Goal: Task Accomplishment & Management: Manage account settings

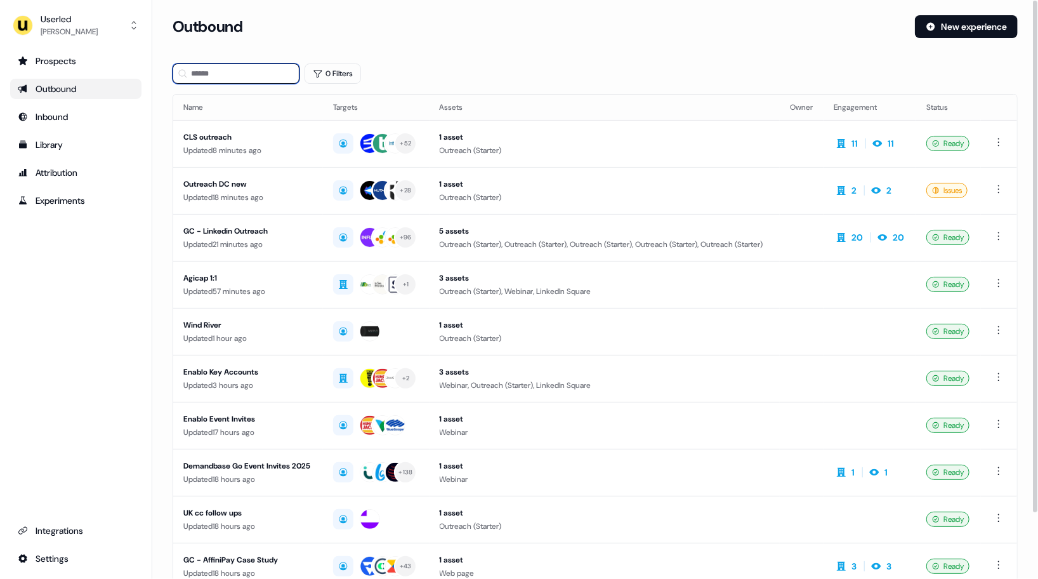
click at [237, 72] on input at bounding box center [236, 73] width 127 height 20
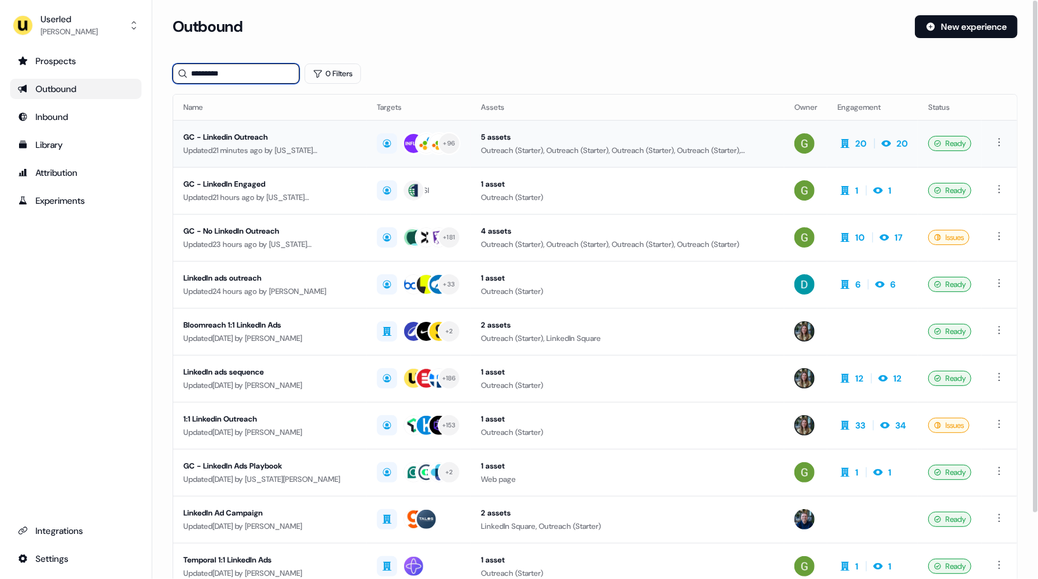
type input "********"
click at [246, 161] on td "GC - Linkedin Outreach Updated 21 minutes ago by [US_STATE][PERSON_NAME]" at bounding box center [269, 143] width 193 height 47
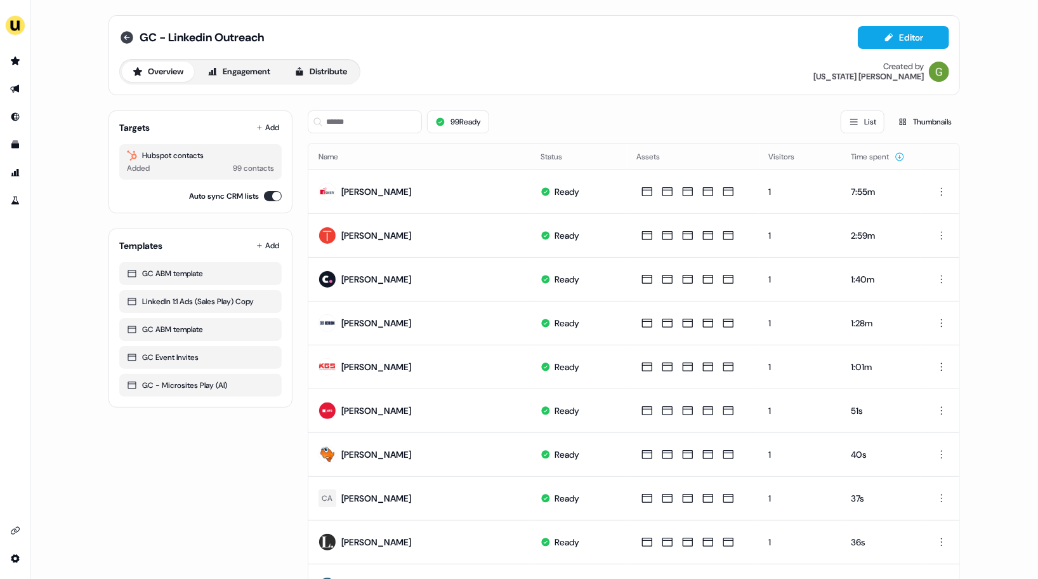
click at [128, 35] on icon at bounding box center [127, 37] width 13 height 13
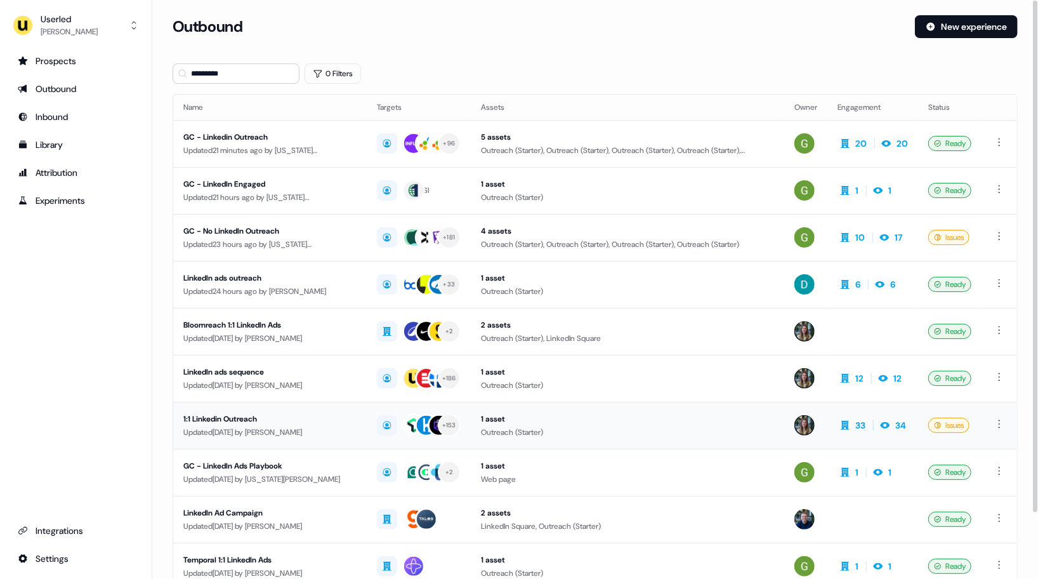
click at [286, 421] on div "1:1 Linkedin Outreach" at bounding box center [269, 418] width 173 height 13
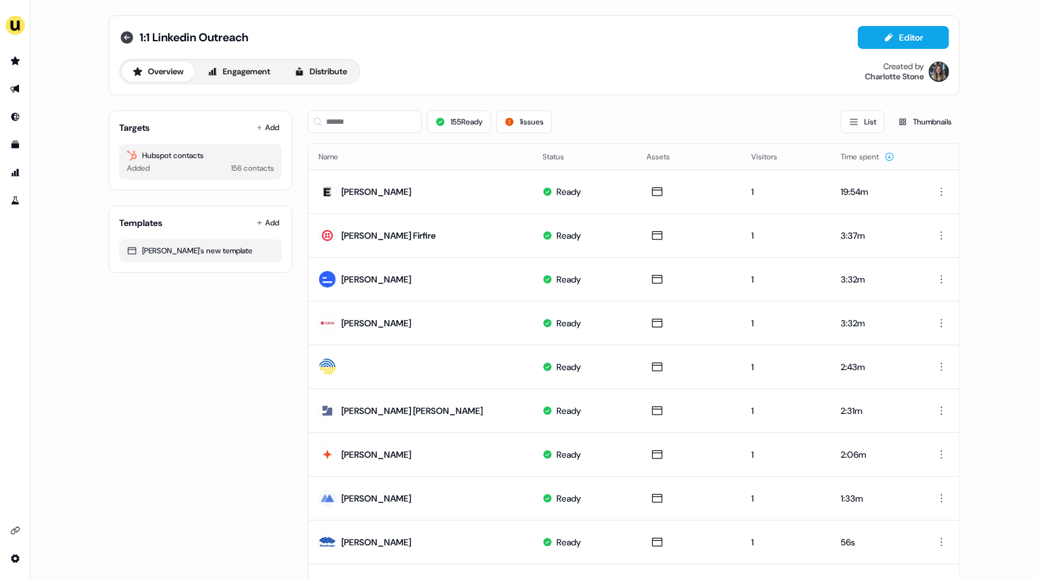
click at [121, 42] on icon at bounding box center [127, 37] width 13 height 13
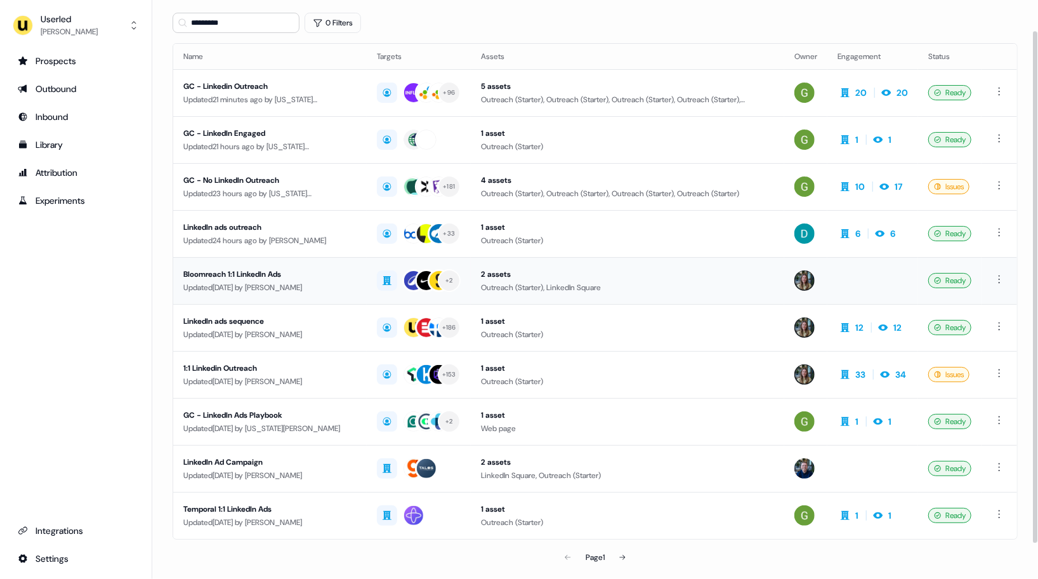
scroll to position [75, 0]
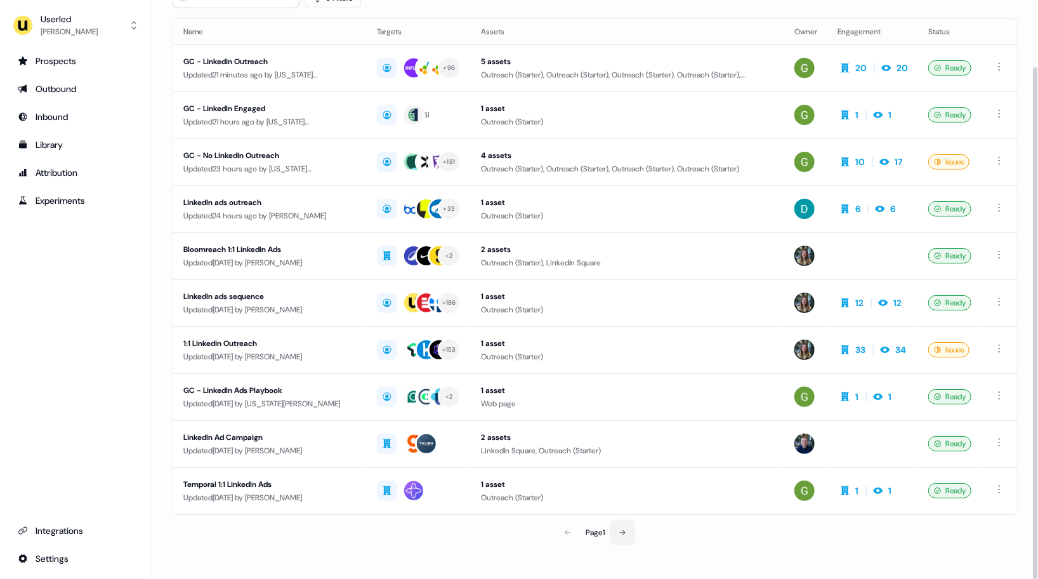
click at [620, 529] on icon at bounding box center [623, 532] width 8 height 8
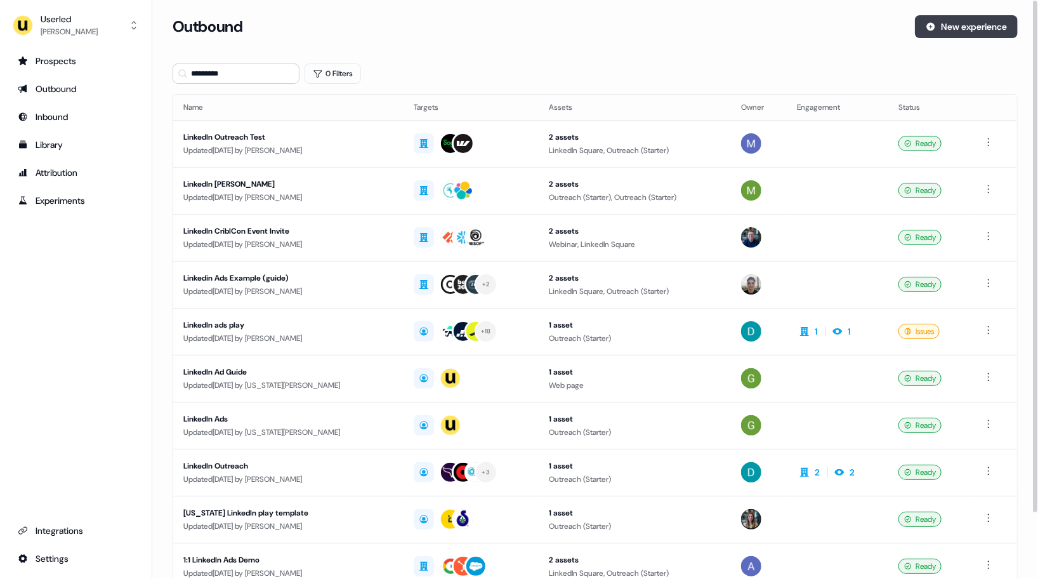
click at [955, 34] on button "New experience" at bounding box center [966, 26] width 103 height 23
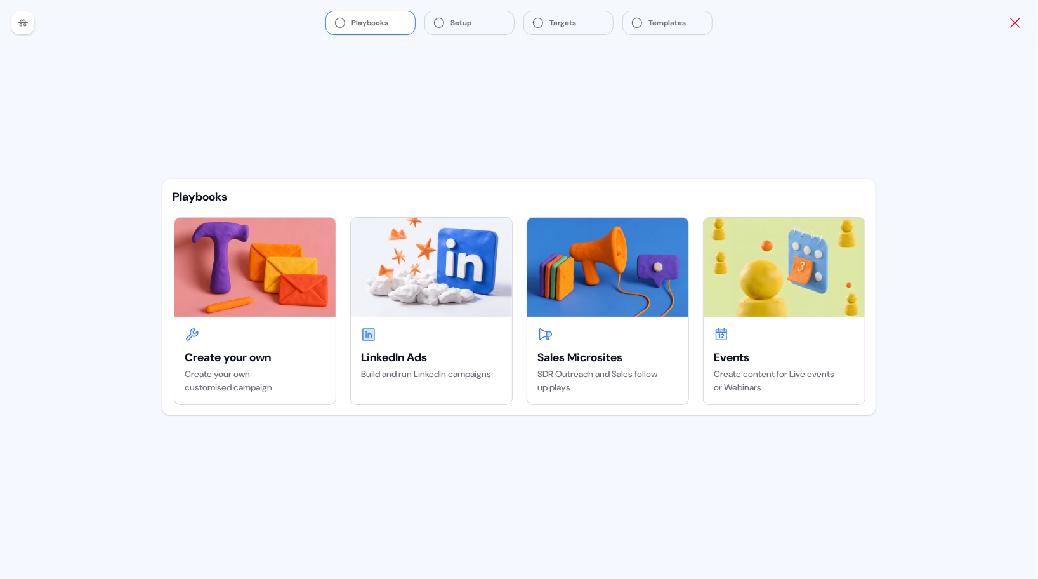
click at [1014, 25] on icon "Close" at bounding box center [1014, 22] width 15 height 15
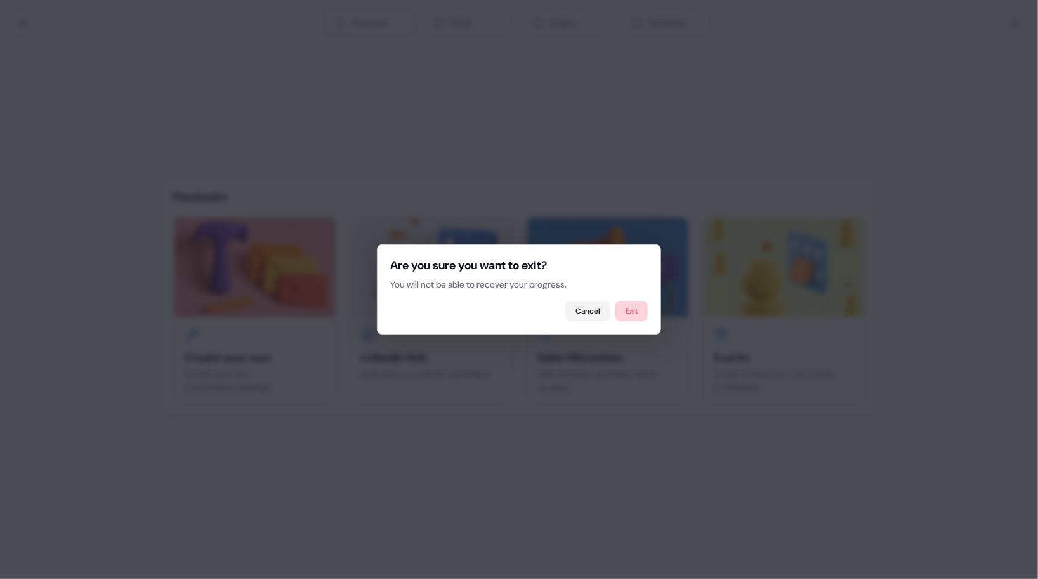
click at [633, 315] on button "Exit" at bounding box center [631, 311] width 32 height 20
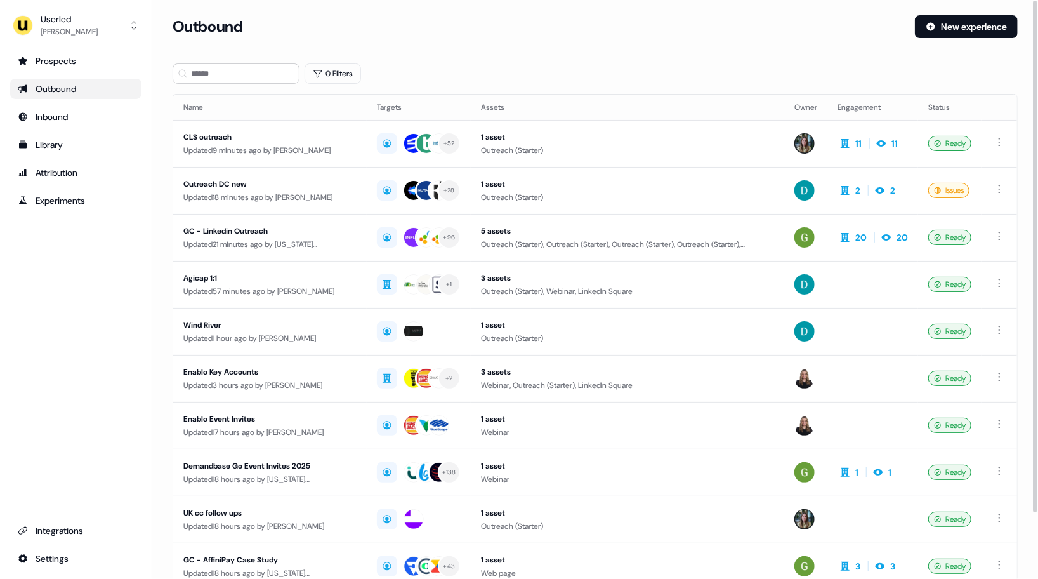
click at [164, 316] on section "Loading... Outbound New experience 0 Filters Name Targets Assets Owner Engageme…" at bounding box center [595, 335] width 886 height 641
click at [469, 69] on div "0 Filters" at bounding box center [595, 73] width 845 height 20
click at [65, 5] on div "Userled [PERSON_NAME] Prospects Outbound Inbound Library Attribution Experiment…" at bounding box center [76, 289] width 152 height 579
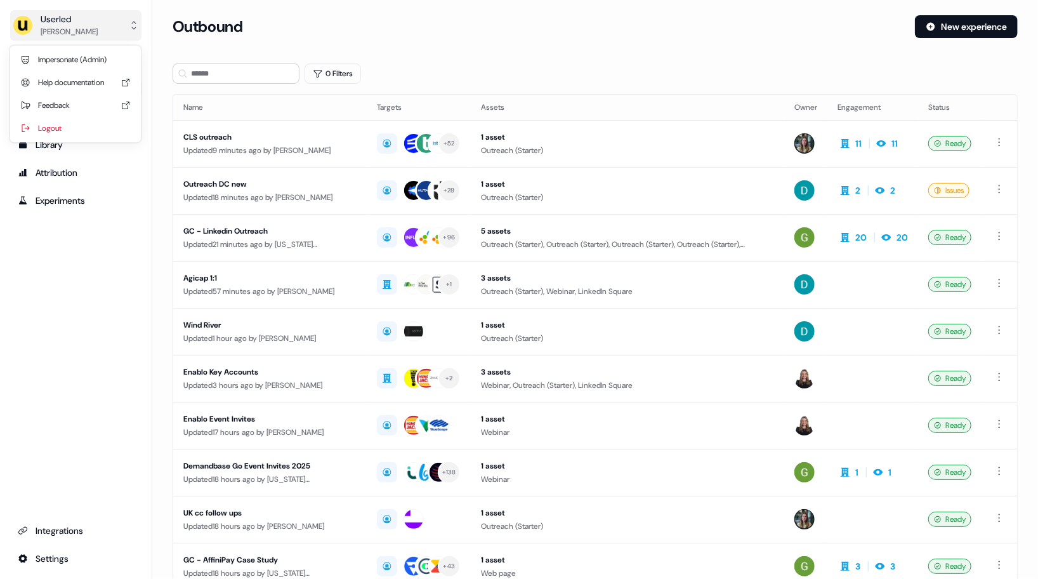
click at [70, 22] on div "Userled" at bounding box center [69, 19] width 57 height 13
click at [71, 65] on div "Impersonate (Admin)" at bounding box center [75, 59] width 121 height 23
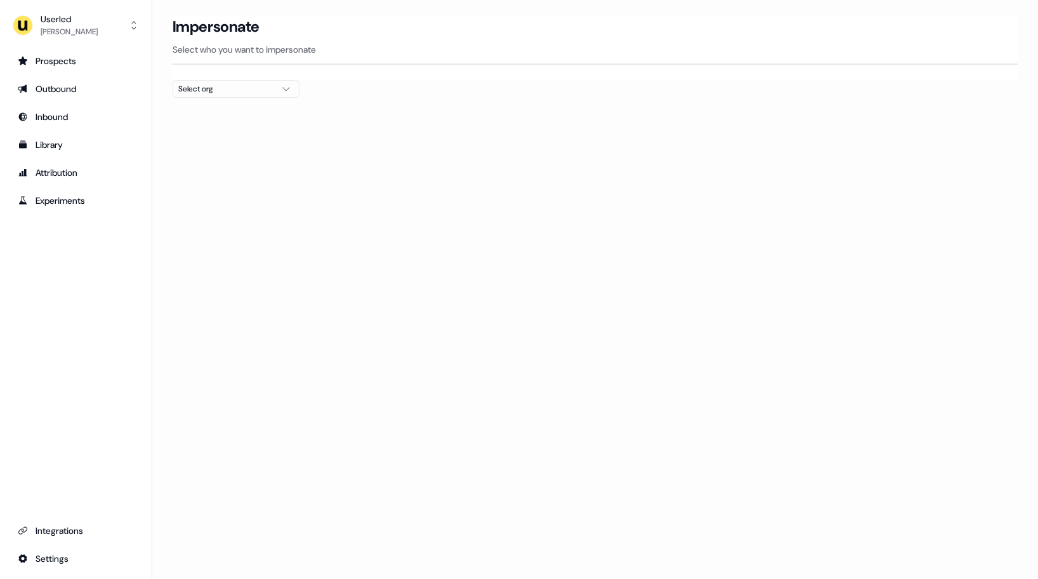
click at [235, 93] on div "Select org" at bounding box center [225, 88] width 95 height 13
type input "***"
click at [192, 159] on div "Kpler" at bounding box center [236, 155] width 126 height 20
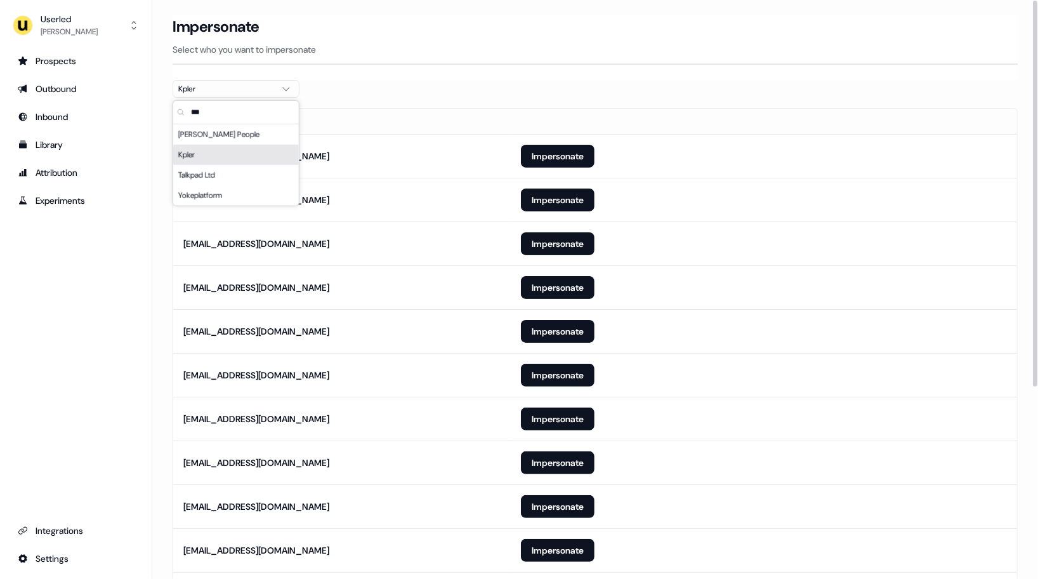
click at [468, 103] on div at bounding box center [595, 103] width 845 height 10
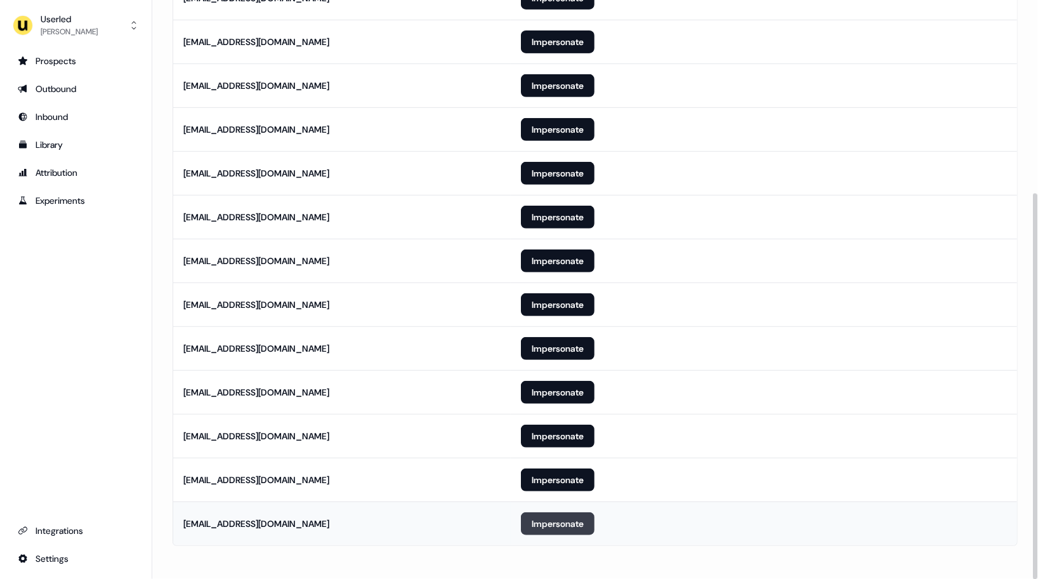
click at [557, 516] on button "Impersonate" at bounding box center [558, 523] width 74 height 23
